Goal: Task Accomplishment & Management: Complete application form

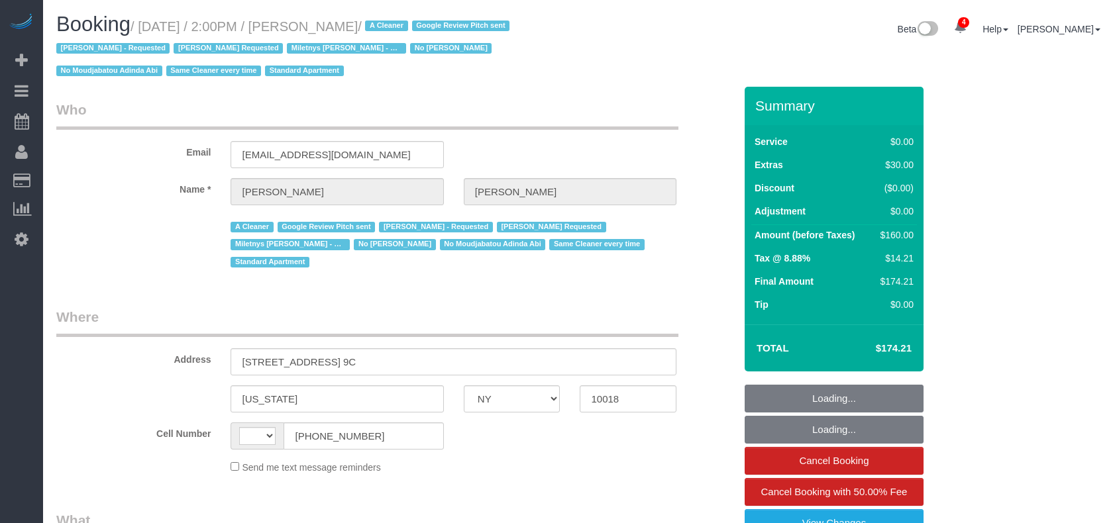
select select "NY"
select select "number:56"
select select "number:75"
select select "number:13"
select select "number:5"
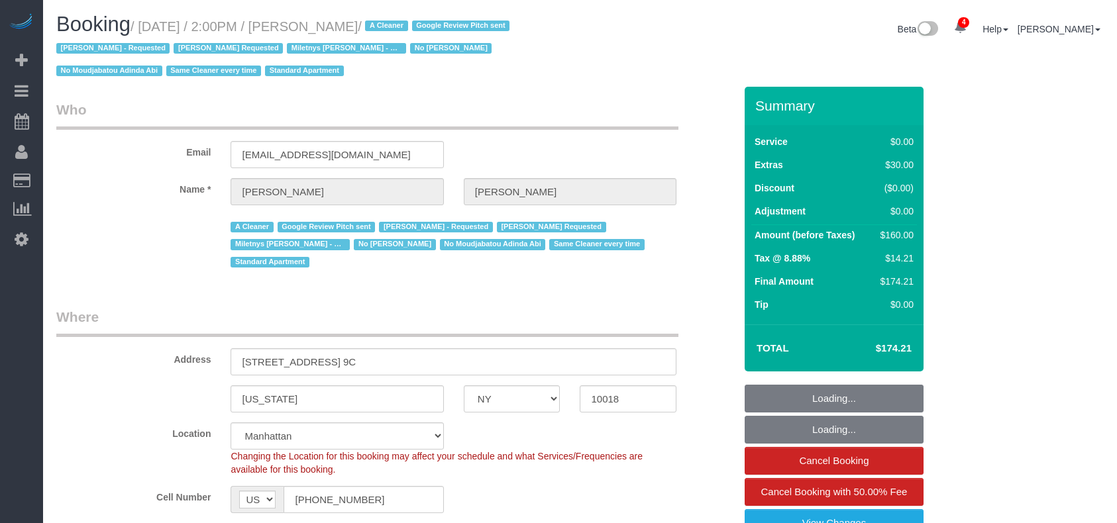
select select "string:[GEOGRAPHIC_DATA]"
select select "object:797"
select select "string:stripe-pm_1Qwq4X4VGloSiKo7oXPvKvA0"
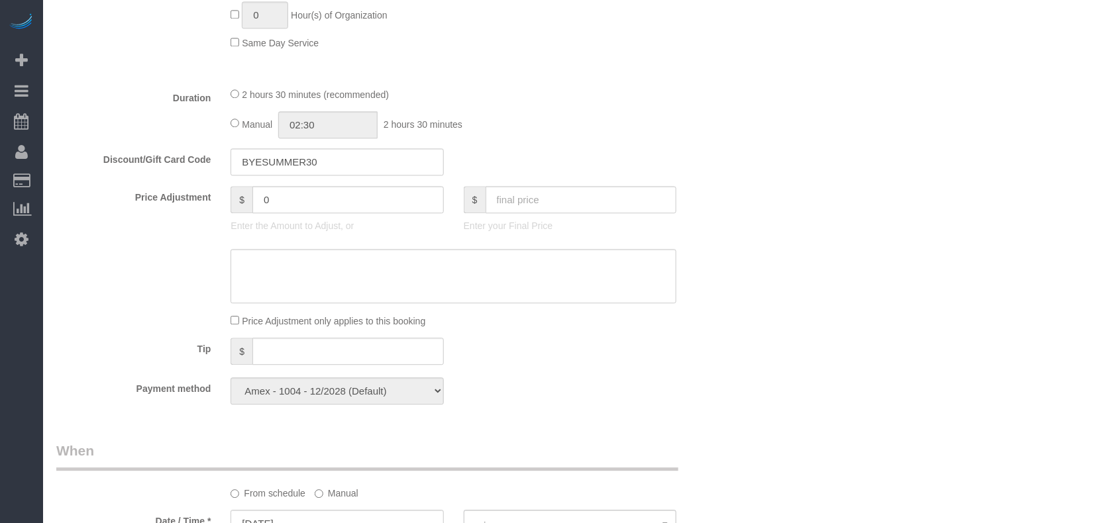
select select "1"
select select "object:1380"
select select "spot1"
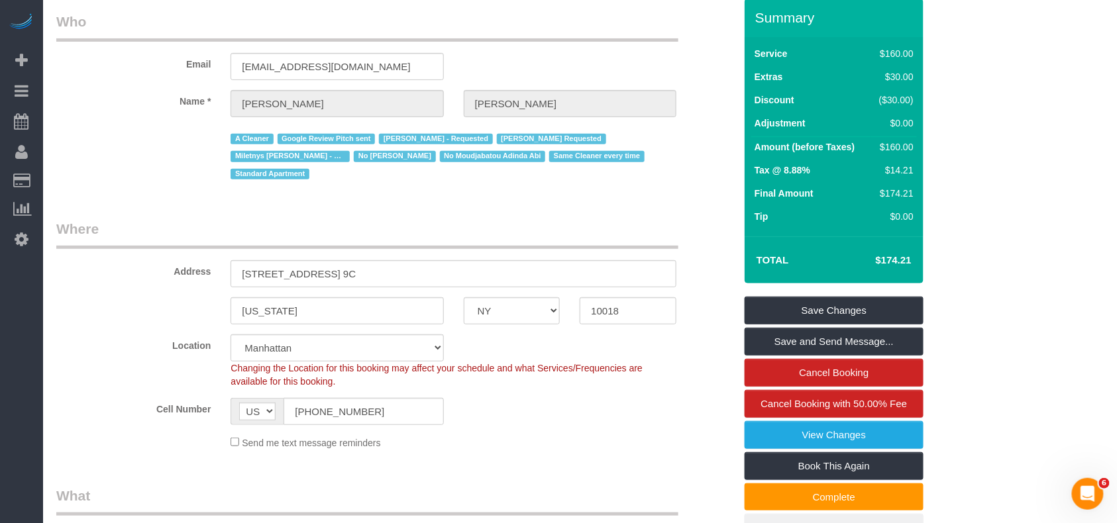
scroll to position [0, 0]
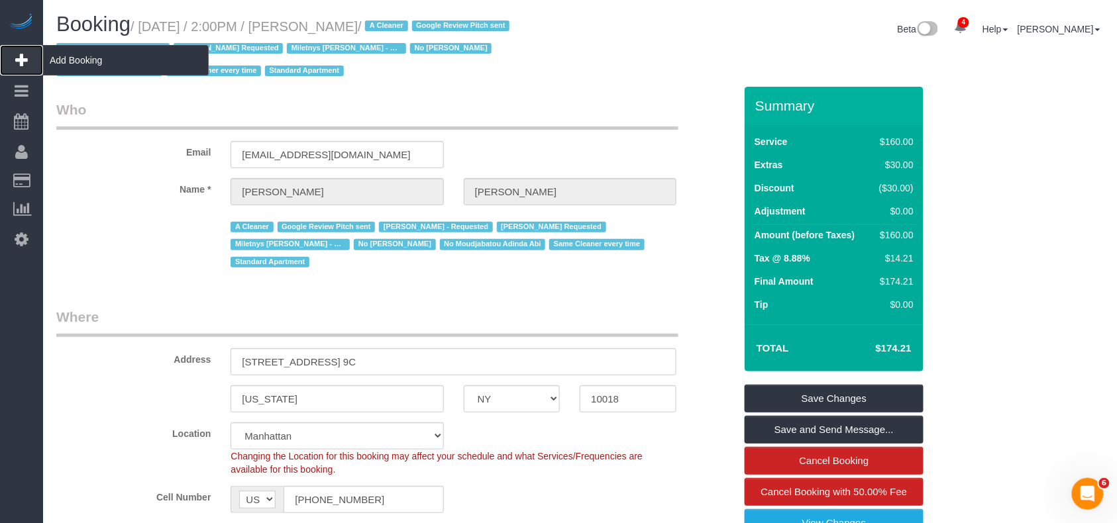
click at [78, 58] on span "Add Booking" at bounding box center [126, 60] width 166 height 30
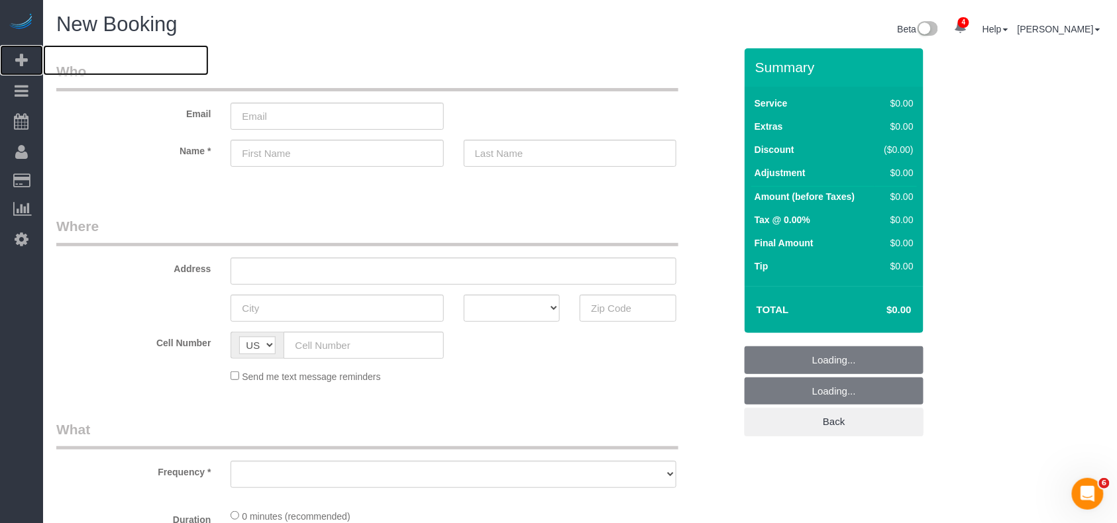
select select "number:89"
select select "number:90"
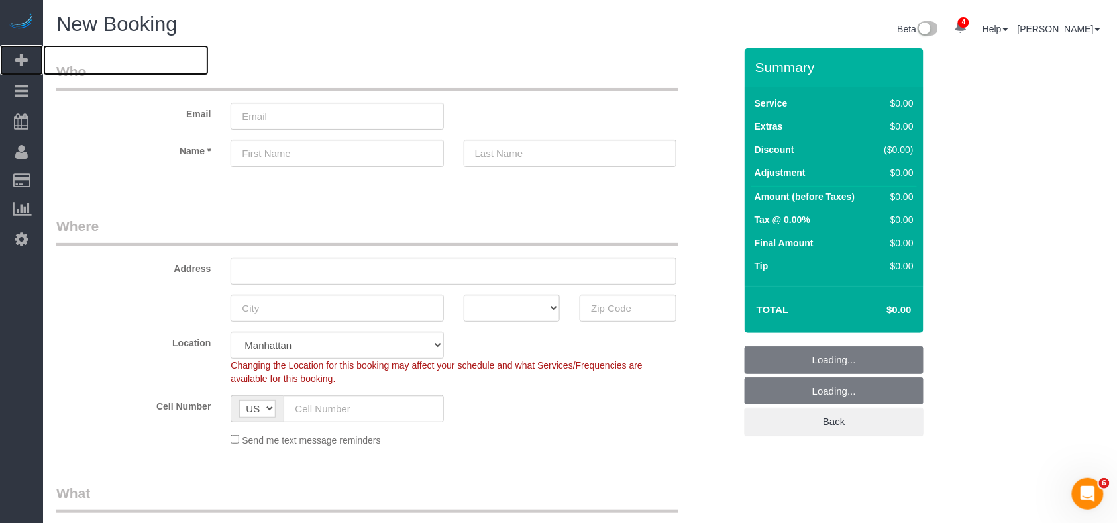
select select "object:2708"
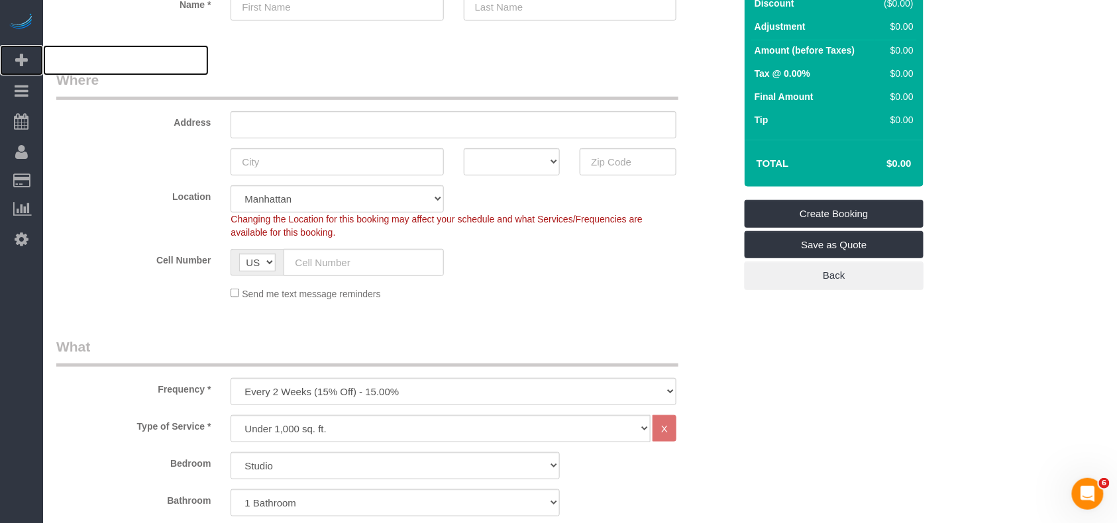
scroll to position [353, 0]
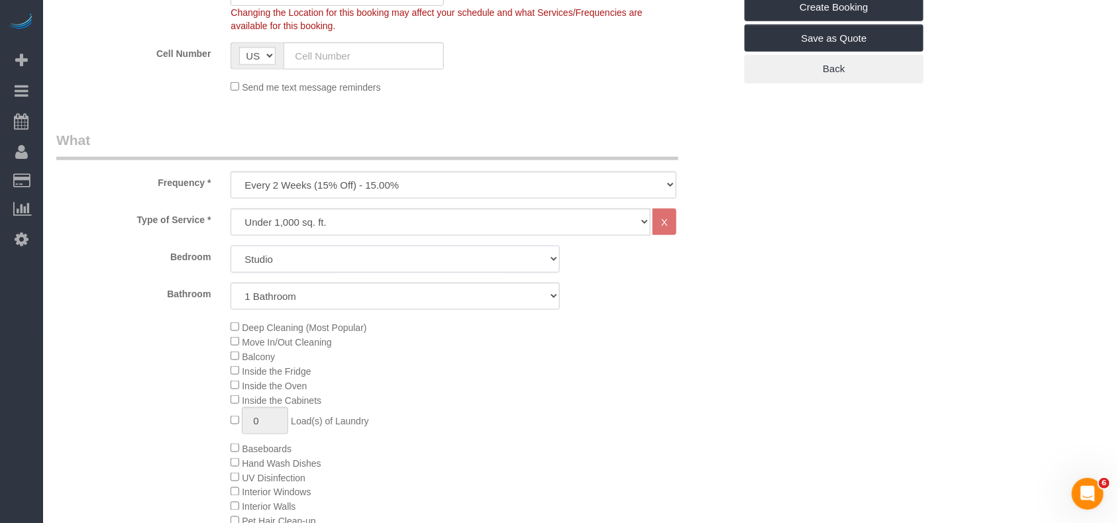
click at [282, 266] on select "Studio 1 Bedroom 2 Bedrooms 3 Bedrooms" at bounding box center [395, 259] width 329 height 27
select select "1"
click at [231, 246] on select "Studio 1 Bedroom 2 Bedrooms 3 Bedrooms" at bounding box center [395, 259] width 329 height 27
click at [274, 186] on select "One Time Weekly (20% Off) - 20.00% Every 2 Weeks (15% Off) - 15.00% Every 4 Wee…" at bounding box center [454, 185] width 446 height 27
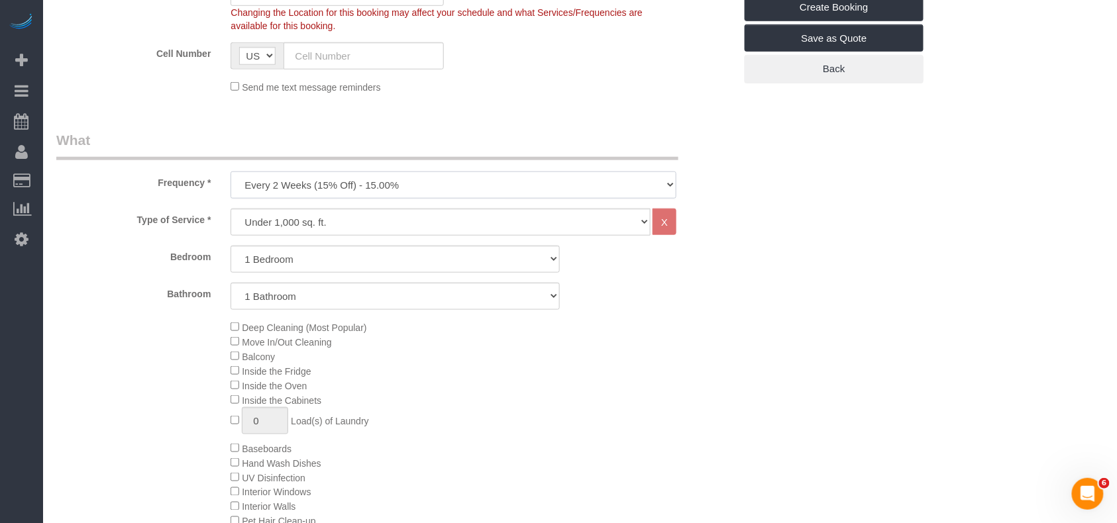
click at [273, 183] on select "One Time Weekly (20% Off) - 20.00% Every 2 Weeks (15% Off) - 15.00% Every 4 Wee…" at bounding box center [454, 185] width 446 height 27
select select "object:2709"
click at [231, 172] on select "One Time Weekly (20% Off) - 20.00% Every 2 Weeks (15% Off) - 15.00% Every 4 Wee…" at bounding box center [454, 185] width 446 height 27
click at [351, 225] on select "Under 1,000 sq. ft. 1,001 - 1,500 sq. ft. 1,500+ sq. ft. Custom Cleaning Office…" at bounding box center [441, 222] width 420 height 27
select select "212"
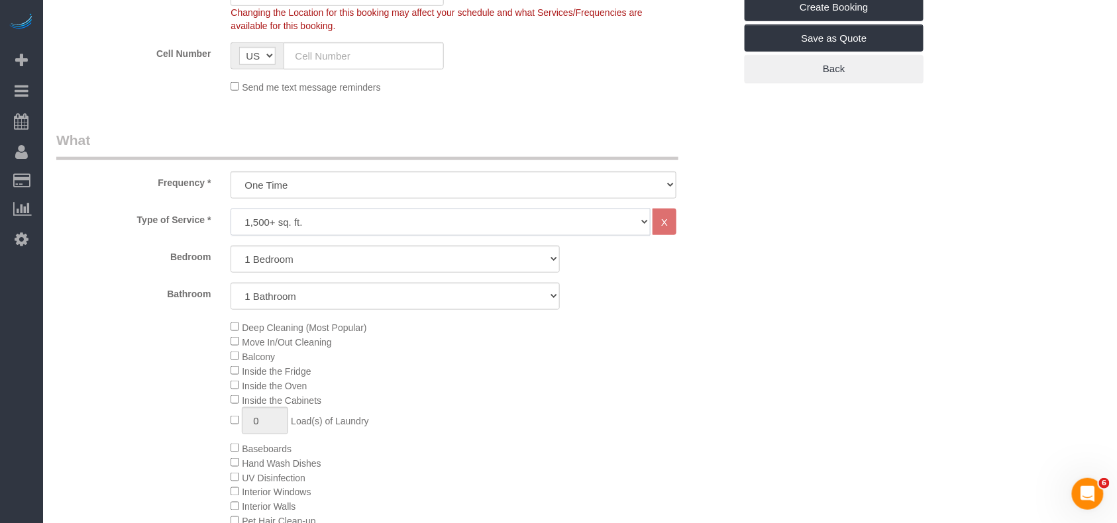
click at [231, 209] on select "Under 1,000 sq. ft. 1,001 - 1,500 sq. ft. 1,500+ sq. ft. Custom Cleaning Office…" at bounding box center [441, 222] width 420 height 27
select select "2"
select select "120"
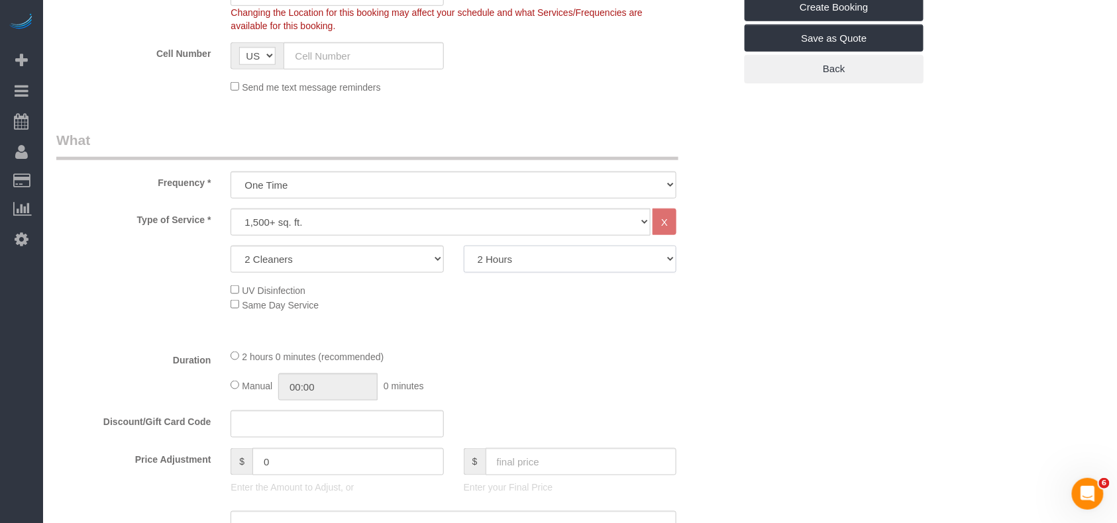
click at [494, 266] on select "2 Hours 2.5 Hours 3 Hours 3.5 Hours 4 Hours 4.5 Hours 5 Hours 5.5 Hours 6 Hours…" at bounding box center [570, 259] width 213 height 27
click at [575, 307] on div "UV Disinfection Same Day Service" at bounding box center [482, 297] width 523 height 29
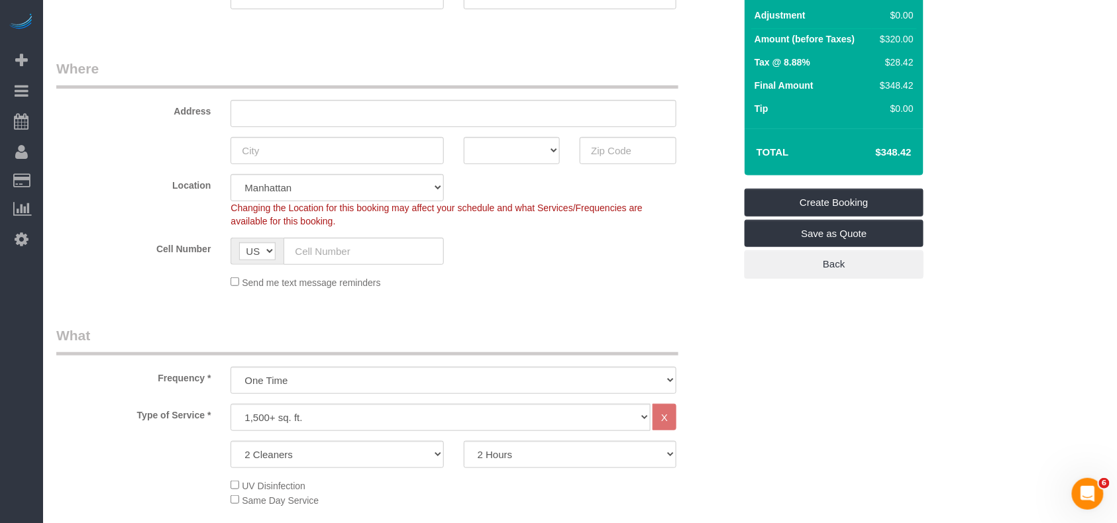
scroll to position [265, 0]
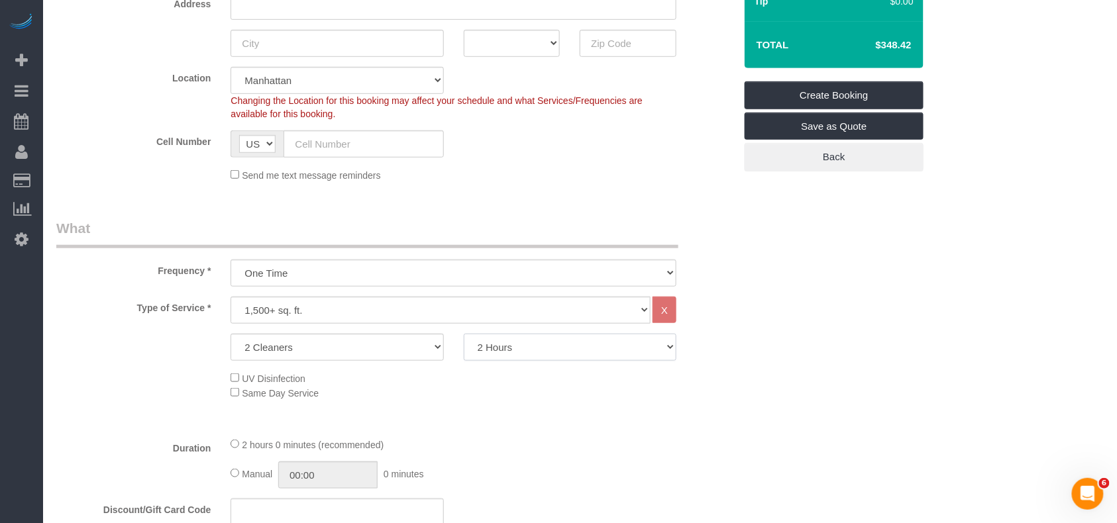
click at [544, 337] on select "2 Hours 2.5 Hours 3 Hours 3.5 Hours 4 Hours 4.5 Hours 5 Hours 5.5 Hours 6 Hours…" at bounding box center [570, 347] width 213 height 27
click at [494, 419] on div "Type of Service * Under 1,000 sq. ft. 1,001 - 1,500 sq. ft. 1,500+ sq. ft. Cust…" at bounding box center [395, 362] width 678 height 130
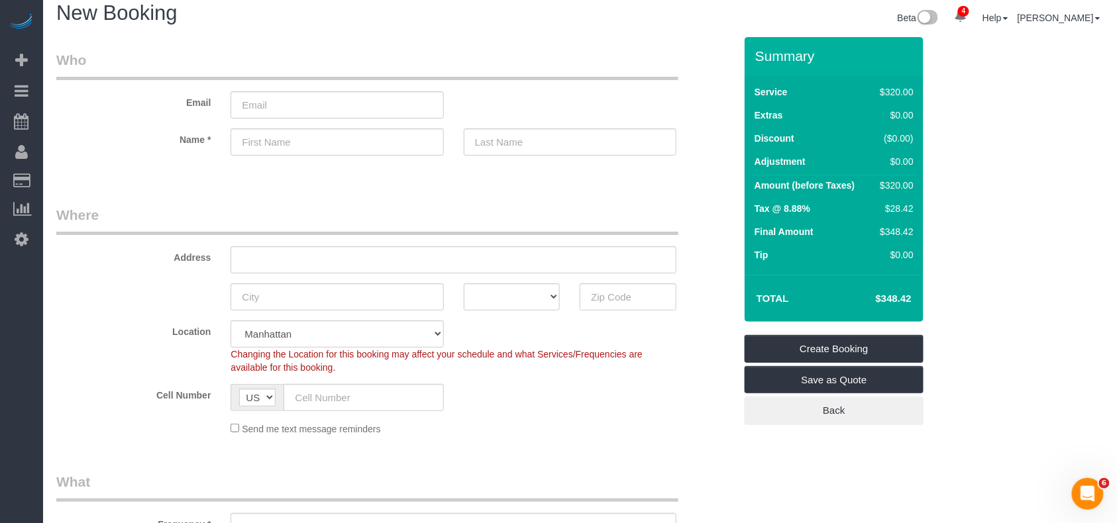
scroll to position [0, 0]
